Goal: Share content

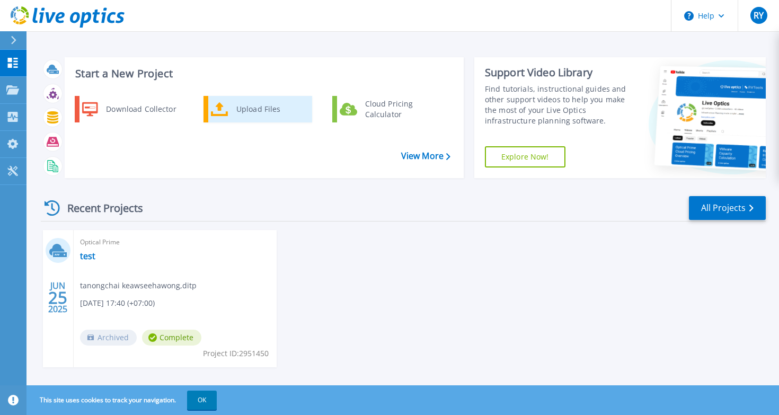
click at [251, 108] on div "Upload Files" at bounding box center [270, 109] width 78 height 21
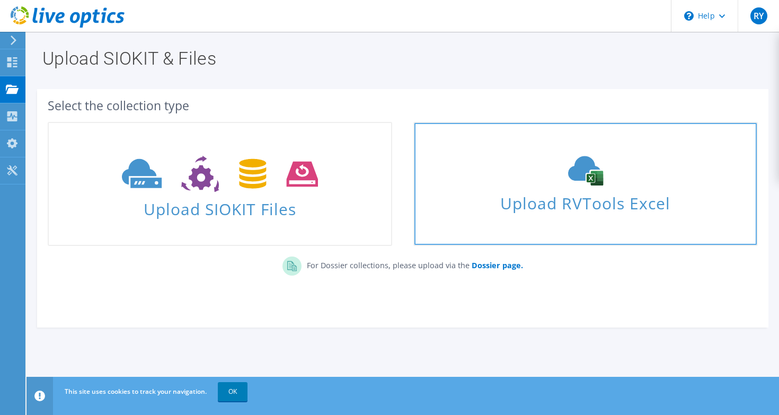
click at [502, 212] on span "Upload RVTools Excel" at bounding box center [586, 200] width 342 height 23
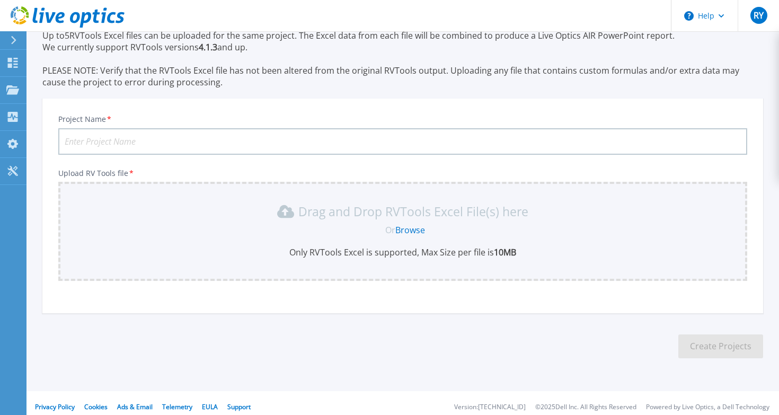
scroll to position [54, 0]
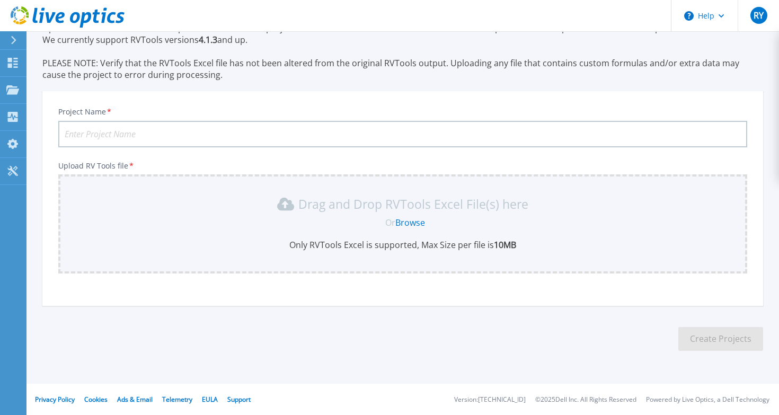
click at [217, 130] on input "Project Name *" at bounding box center [402, 134] width 689 height 27
type input "QSNICH"
click at [416, 223] on link "Browse" at bounding box center [411, 223] width 30 height 12
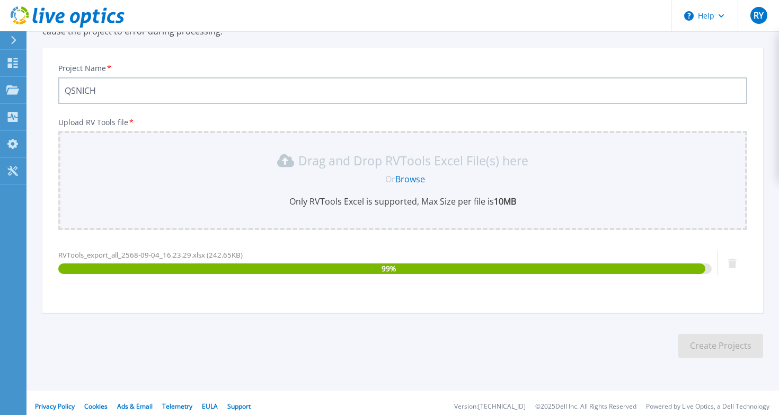
scroll to position [104, 0]
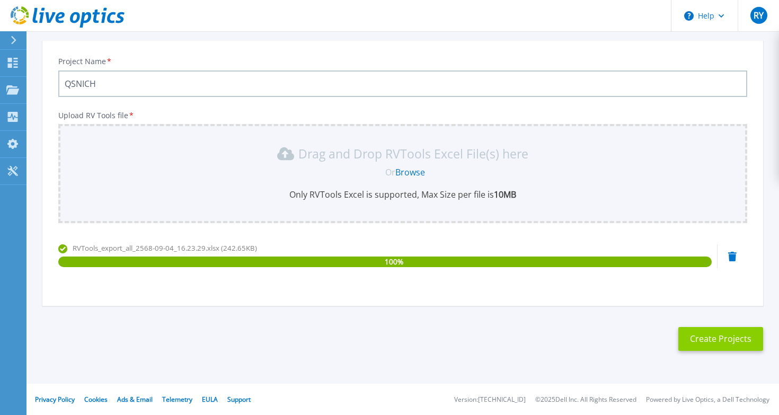
click at [702, 338] on button "Create Projects" at bounding box center [721, 339] width 85 height 24
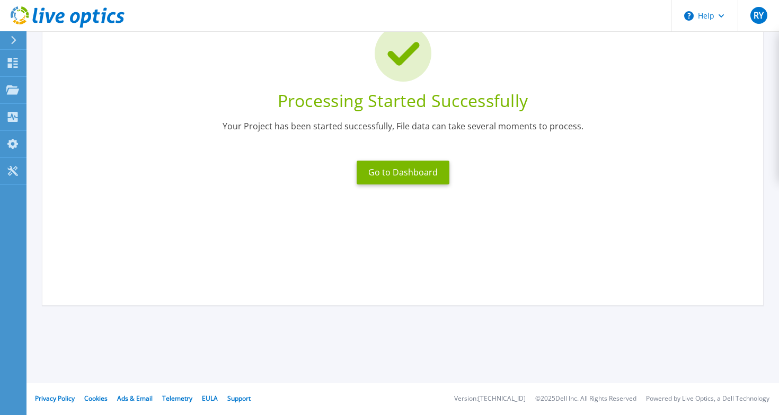
scroll to position [89, 0]
click at [424, 175] on button "Go to Dashboard" at bounding box center [403, 173] width 93 height 24
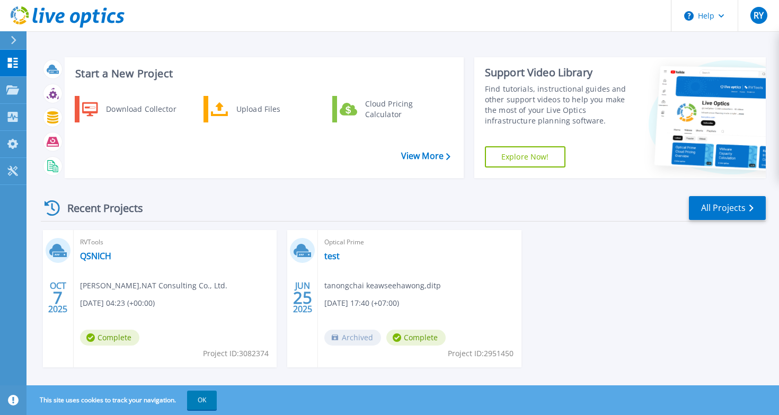
click at [96, 291] on span "Ratchaya Yawong , NAT Consulting Co., Ltd." at bounding box center [153, 286] width 147 height 12
click at [98, 257] on link "QSNICH" at bounding box center [95, 256] width 31 height 11
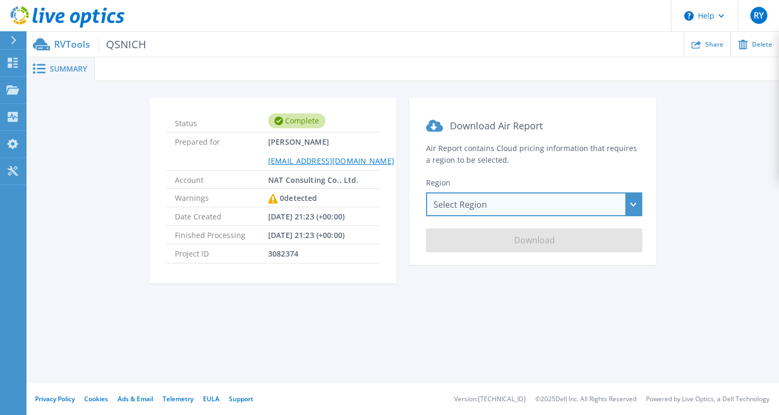
click at [470, 203] on div "Select Region [GEOGRAPHIC_DATA] ([GEOGRAPHIC_DATA]) [GEOGRAPHIC_DATA] ([GEOGRAP…" at bounding box center [534, 204] width 216 height 24
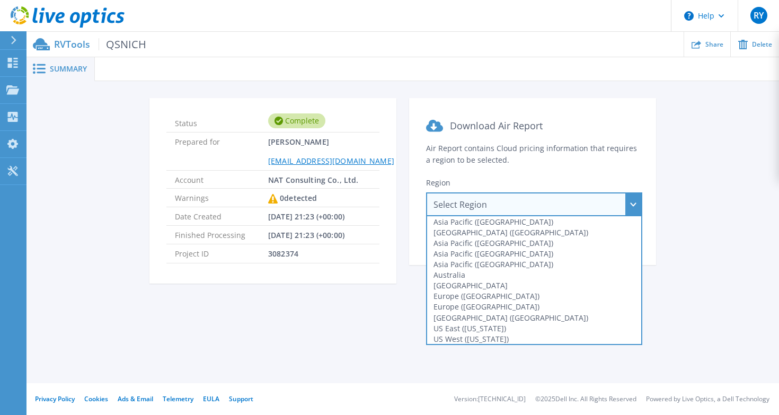
click at [614, 133] on section "Download Air Report Air Report contains Cloud pricing information that requires…" at bounding box center [532, 181] width 247 height 167
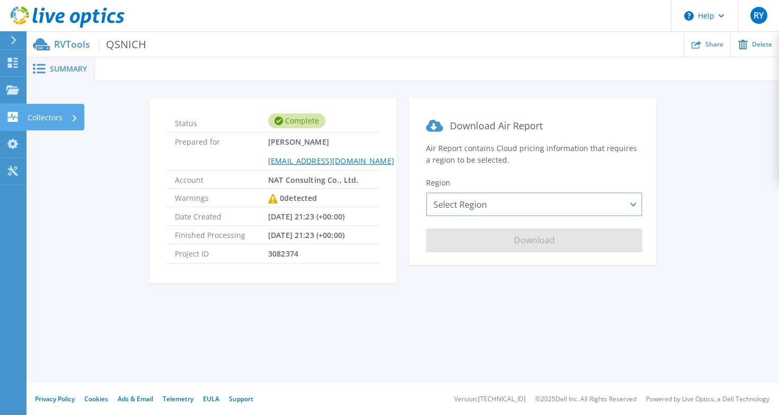
click at [15, 114] on icon at bounding box center [13, 117] width 10 height 10
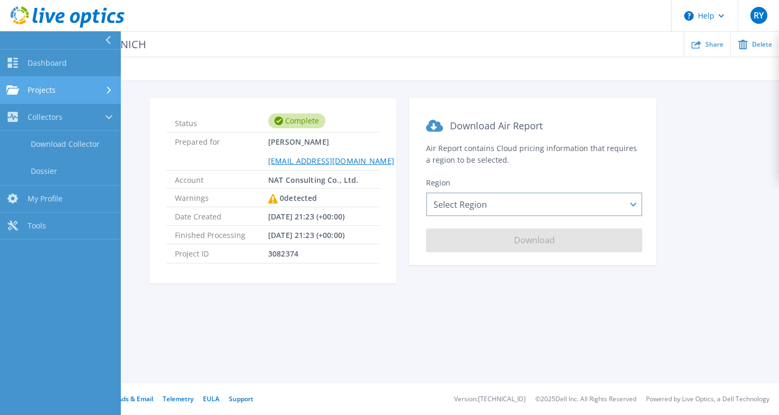
click at [60, 87] on div "Projects" at bounding box center [60, 90] width 108 height 10
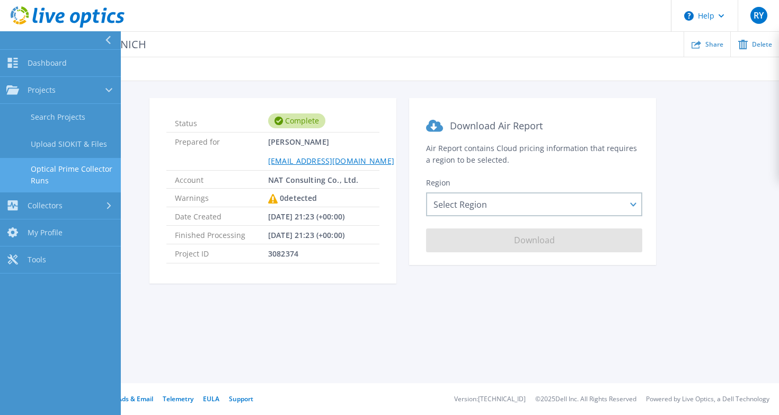
click at [75, 179] on link "Optical Prime Collector Runs" at bounding box center [60, 175] width 121 height 34
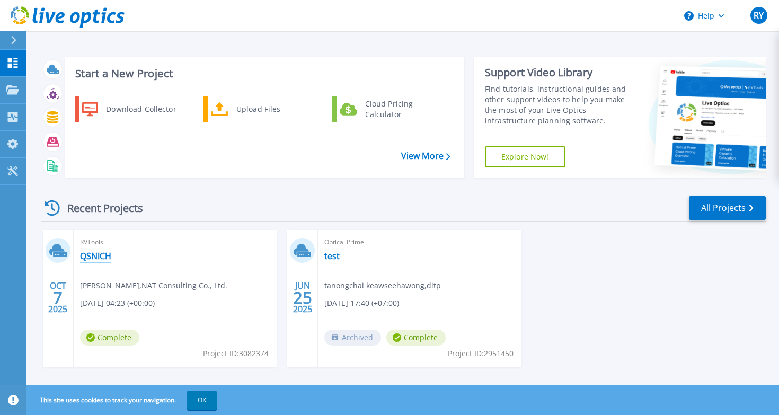
click at [93, 258] on link "QSNICH" at bounding box center [95, 256] width 31 height 11
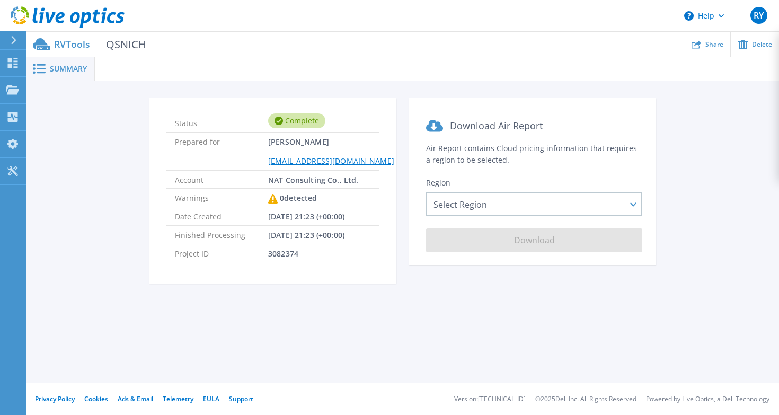
click at [43, 64] on icon at bounding box center [39, 69] width 13 height 10
click at [39, 66] on icon at bounding box center [39, 69] width 13 height 10
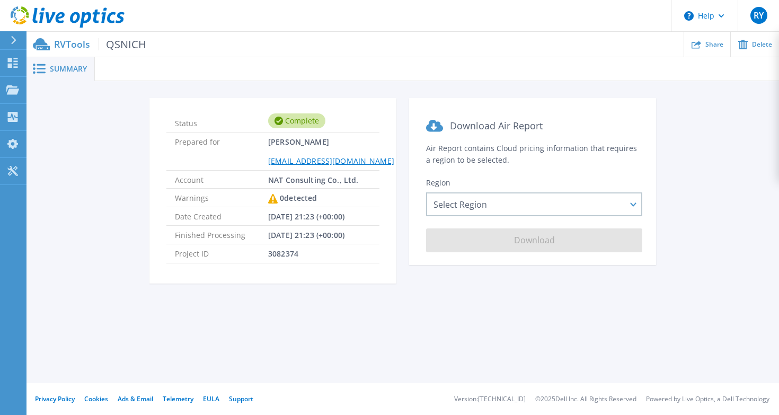
click at [39, 66] on icon at bounding box center [39, 69] width 13 height 10
click at [713, 42] on span "Share" at bounding box center [715, 44] width 18 height 6
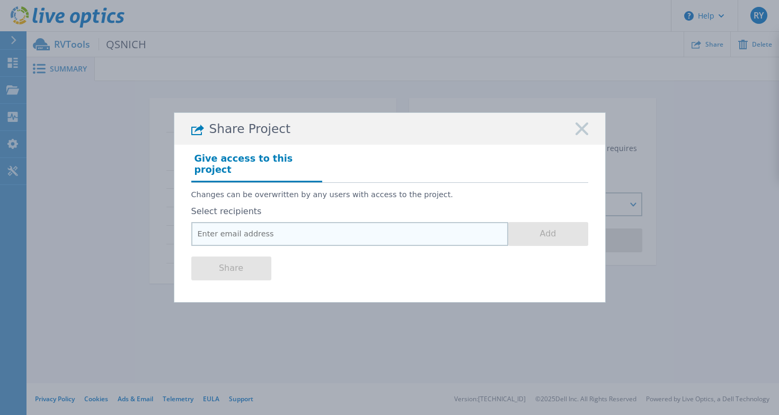
click at [294, 232] on input "email" at bounding box center [349, 234] width 317 height 24
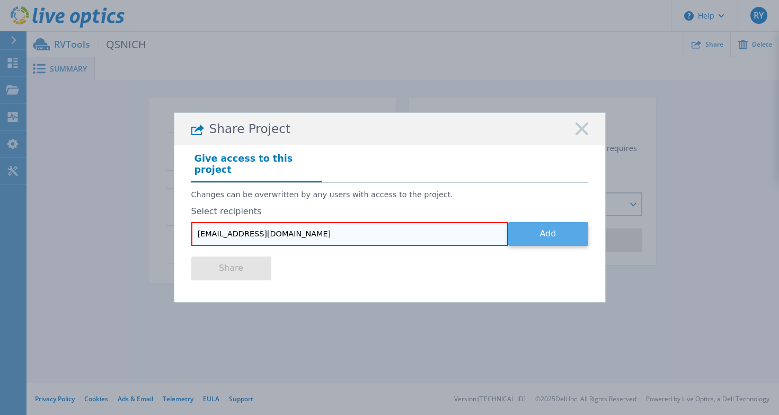
type input "[EMAIL_ADDRESS][DOMAIN_NAME]"
click at [565, 229] on button "Add" at bounding box center [548, 234] width 80 height 24
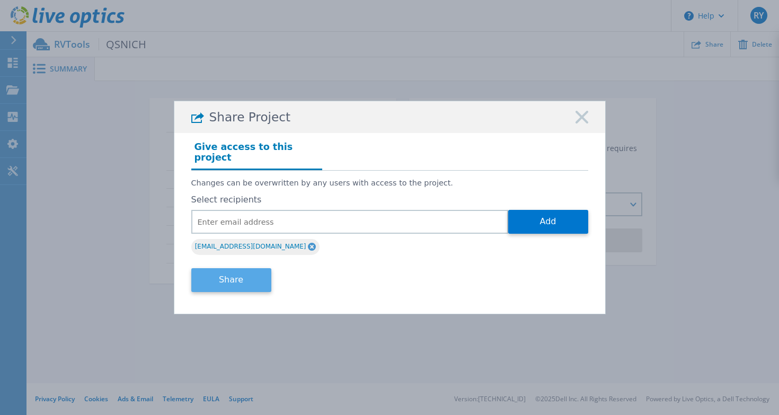
click at [252, 274] on button "Share" at bounding box center [231, 280] width 80 height 24
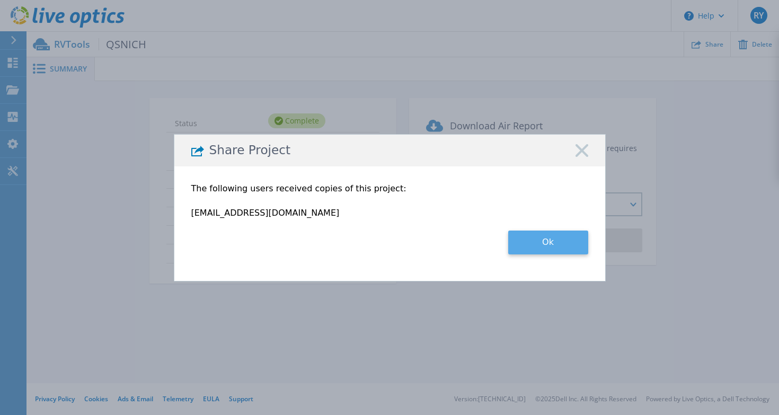
click at [533, 251] on button "Ok" at bounding box center [548, 243] width 80 height 24
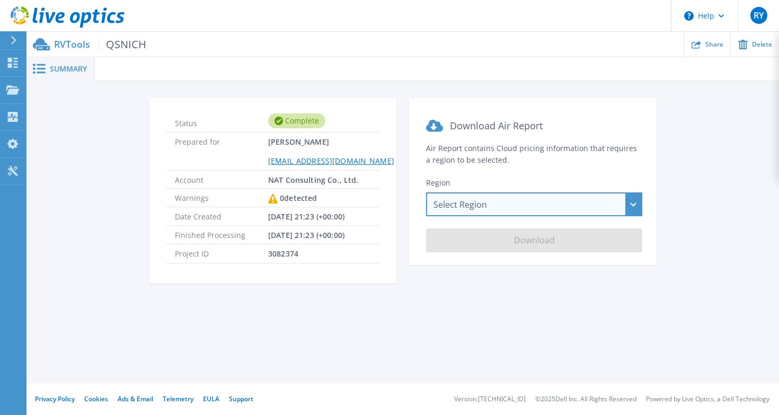
click at [485, 204] on div "Select Region Asia Pacific (Hong Kong) Asia Pacific (Mumbai) Asia Pacific (Seou…" at bounding box center [534, 204] width 216 height 24
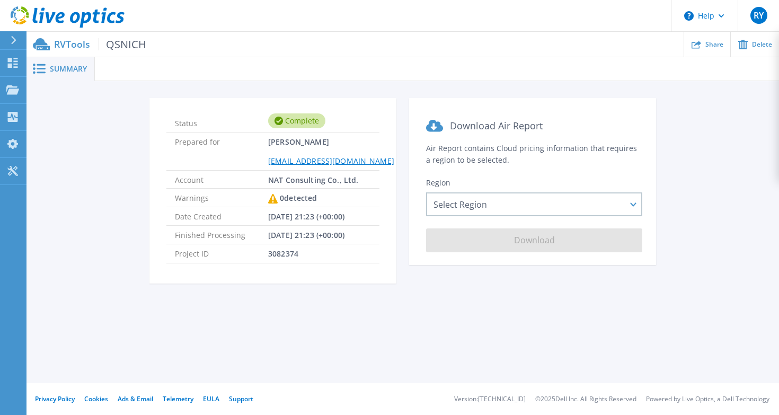
click at [271, 256] on span "3082374" at bounding box center [283, 253] width 30 height 18
click at [311, 217] on span "[DATE] 21:23 (+00:00)" at bounding box center [306, 216] width 76 height 18
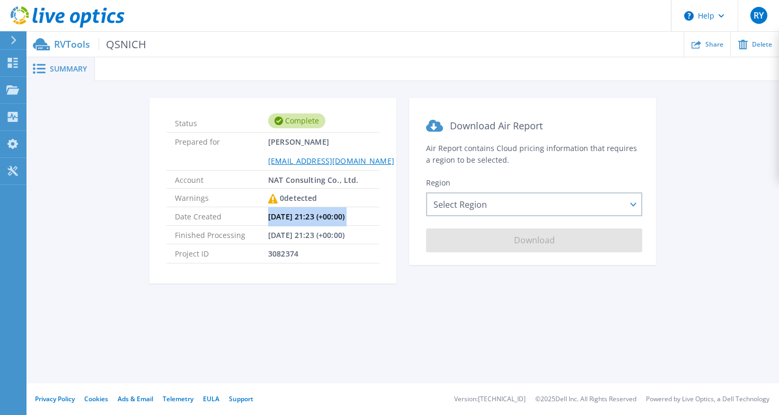
click at [311, 217] on span "[DATE] 21:23 (+00:00)" at bounding box center [306, 216] width 76 height 18
click at [60, 46] on p "RVTools QSNICH" at bounding box center [100, 44] width 92 height 12
